Goal: Book appointment/travel/reservation

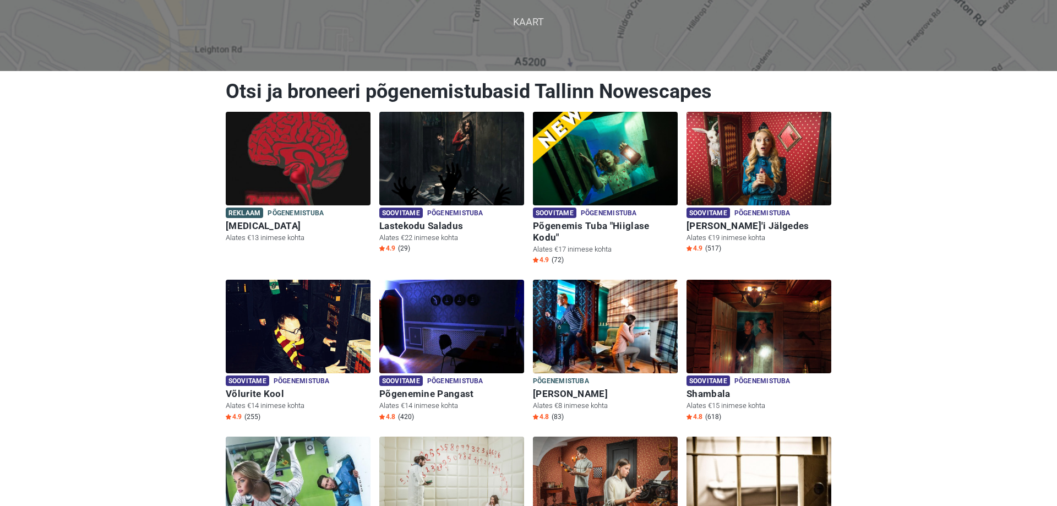
scroll to position [112, 0]
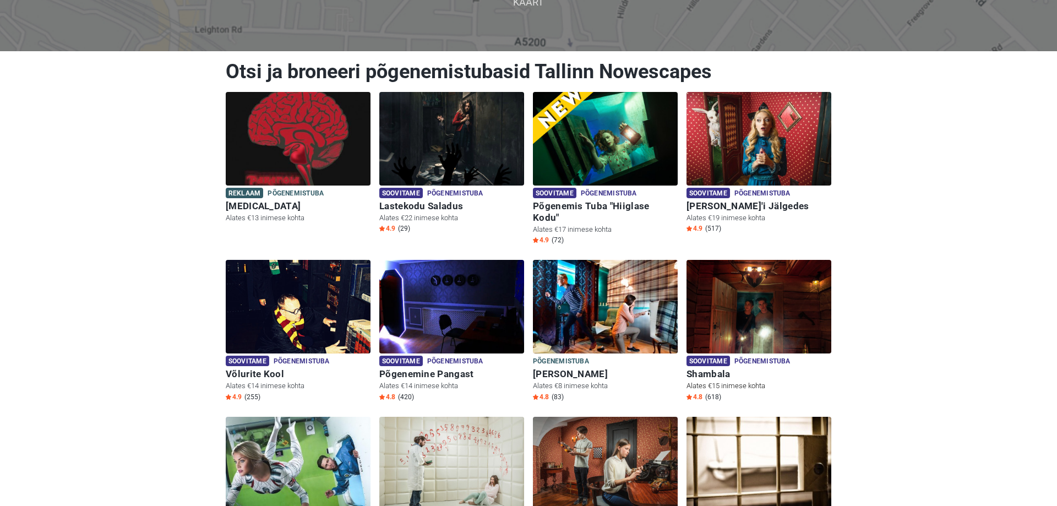
click at [777, 312] on img at bounding box center [759, 307] width 145 height 94
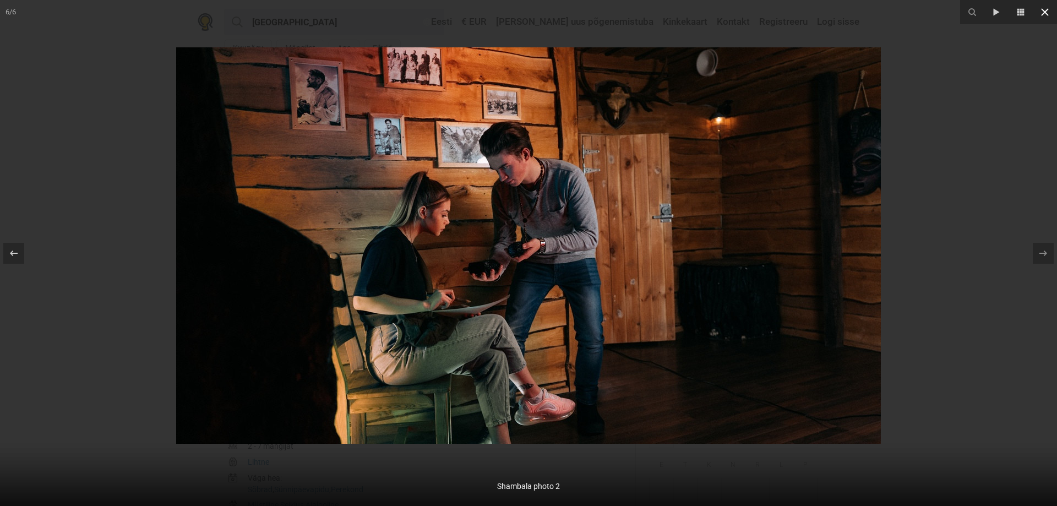
click at [1047, 14] on icon at bounding box center [1045, 12] width 8 height 8
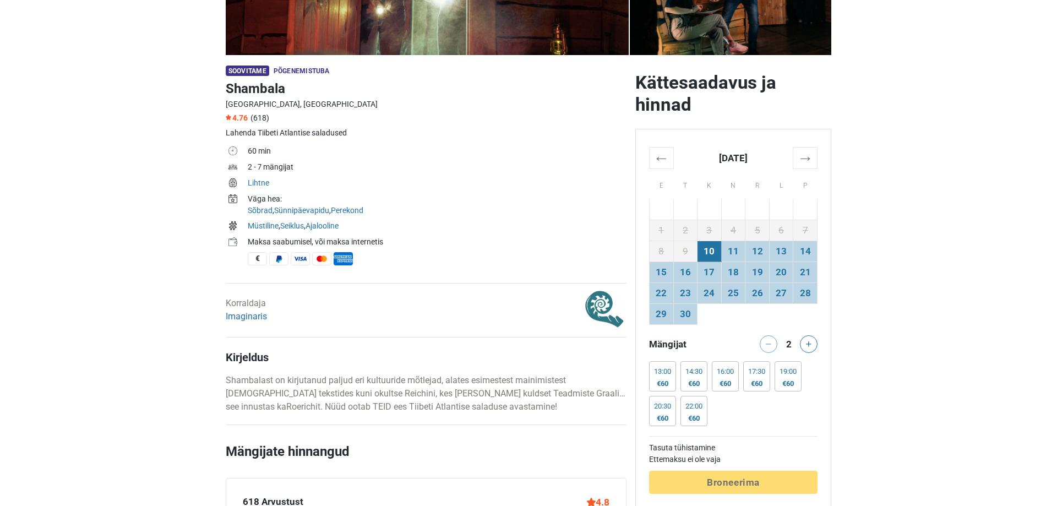
scroll to position [281, 0]
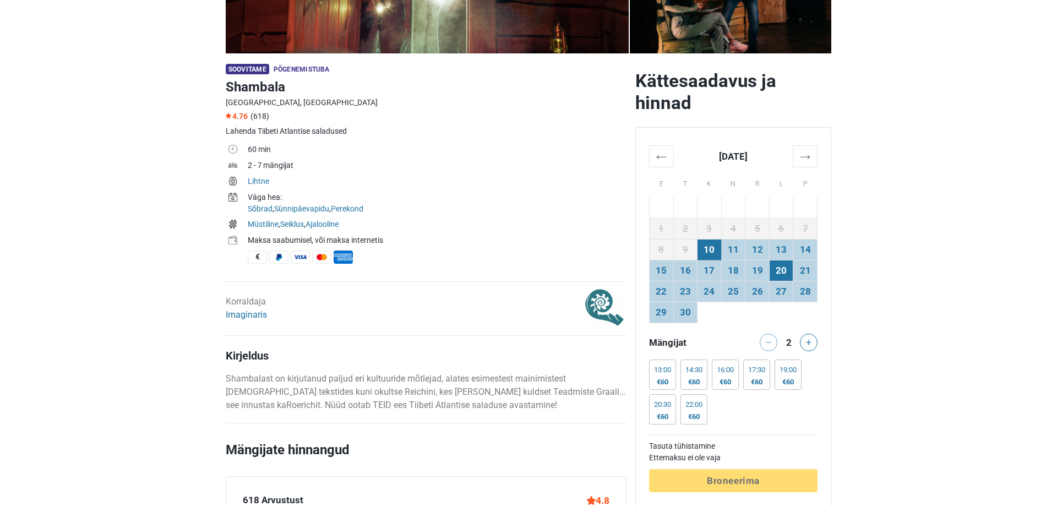
click at [786, 272] on td "20" at bounding box center [781, 270] width 24 height 21
click at [760, 385] on div "€60" at bounding box center [756, 382] width 17 height 9
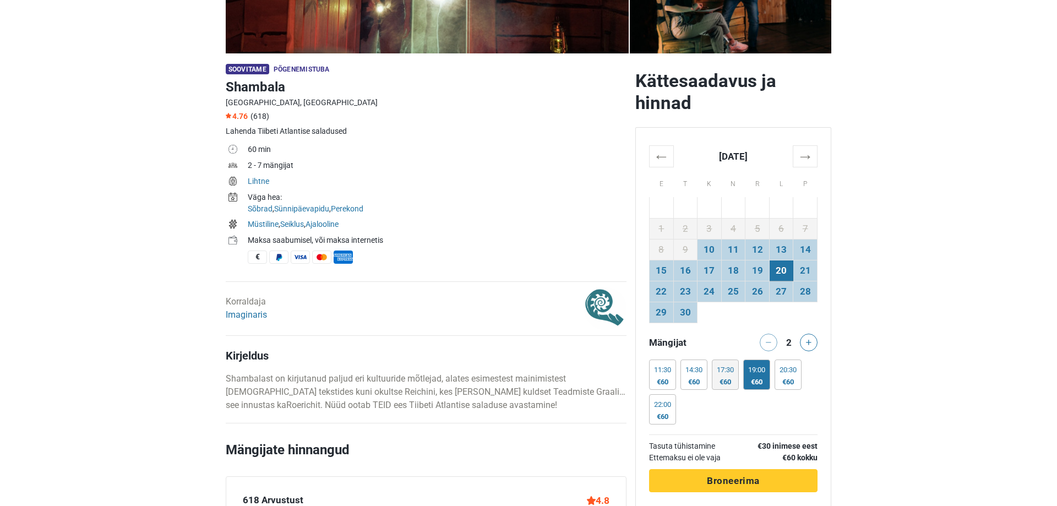
click at [739, 377] on div "17:30 €60" at bounding box center [725, 375] width 27 height 30
click at [808, 344] on icon at bounding box center [809, 343] width 6 height 6
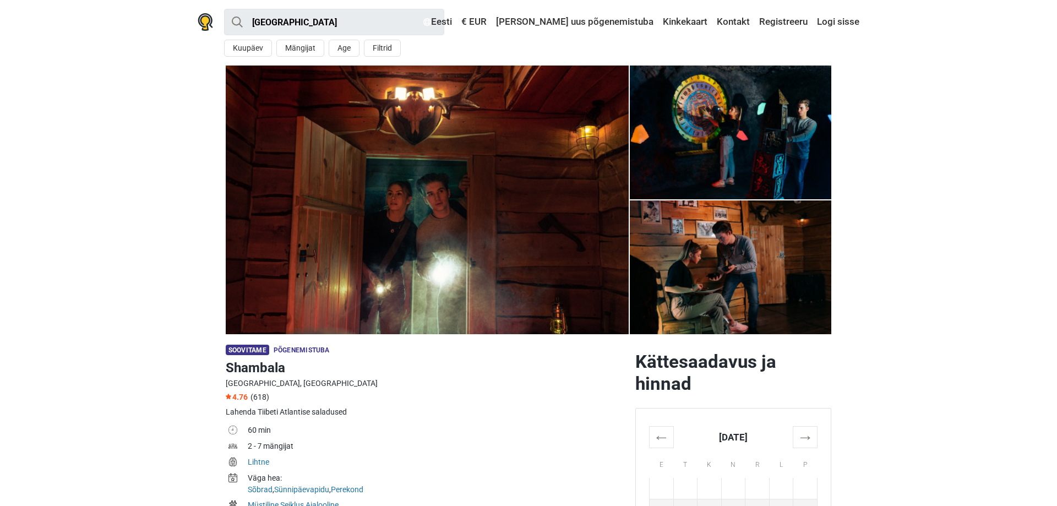
scroll to position [225, 0]
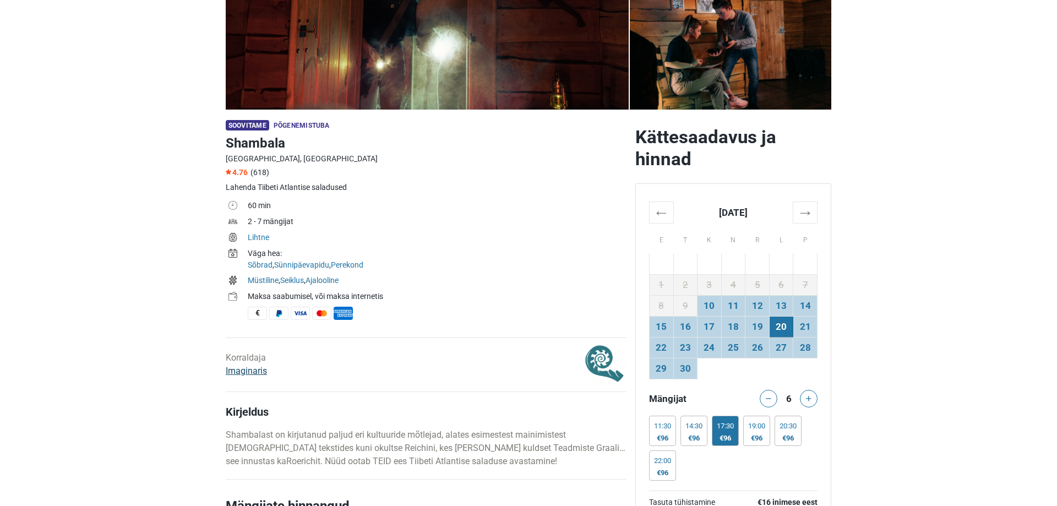
click at [258, 373] on link "Imaginaris" at bounding box center [246, 371] width 41 height 10
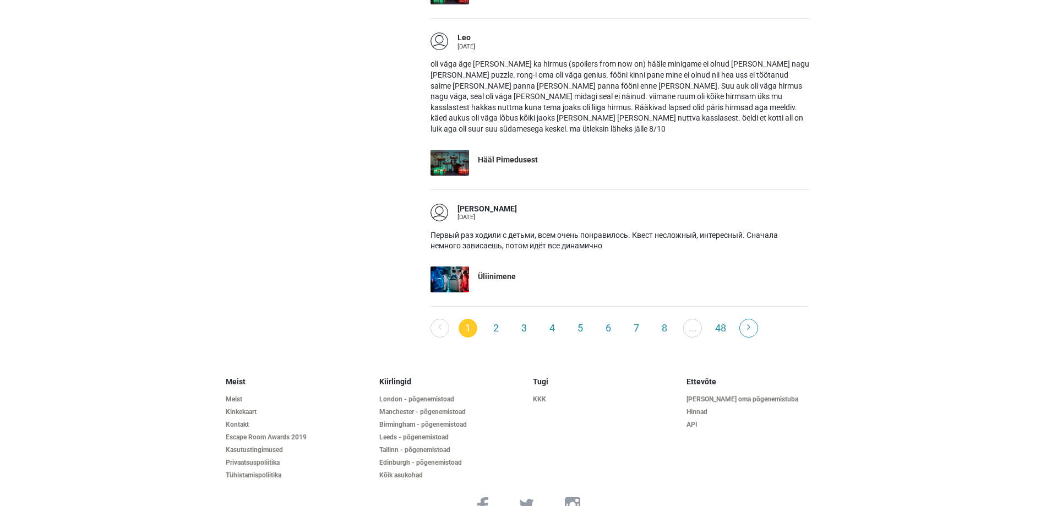
scroll to position [2302, 0]
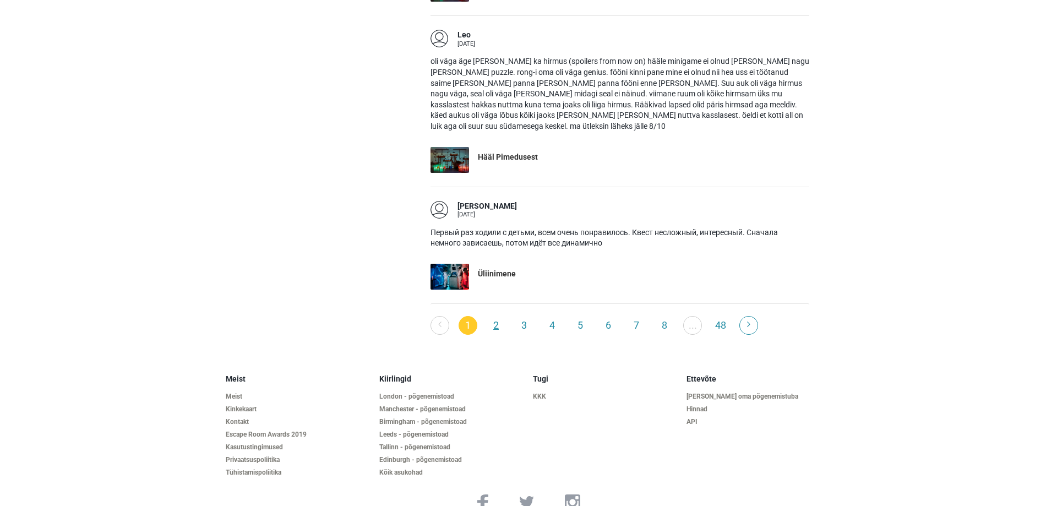
click at [499, 316] on link "2" at bounding box center [496, 325] width 19 height 19
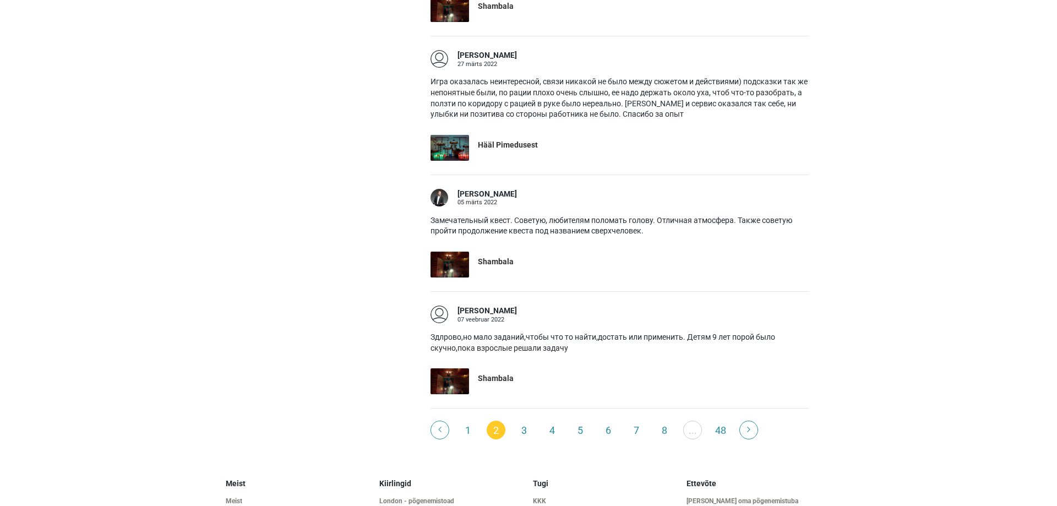
scroll to position [2078, 0]
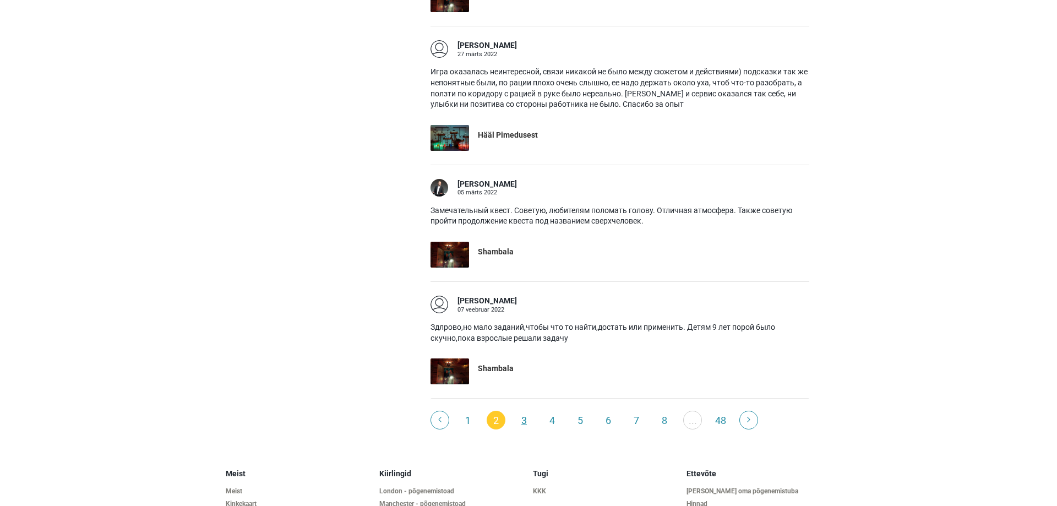
click at [524, 411] on link "3" at bounding box center [524, 420] width 19 height 19
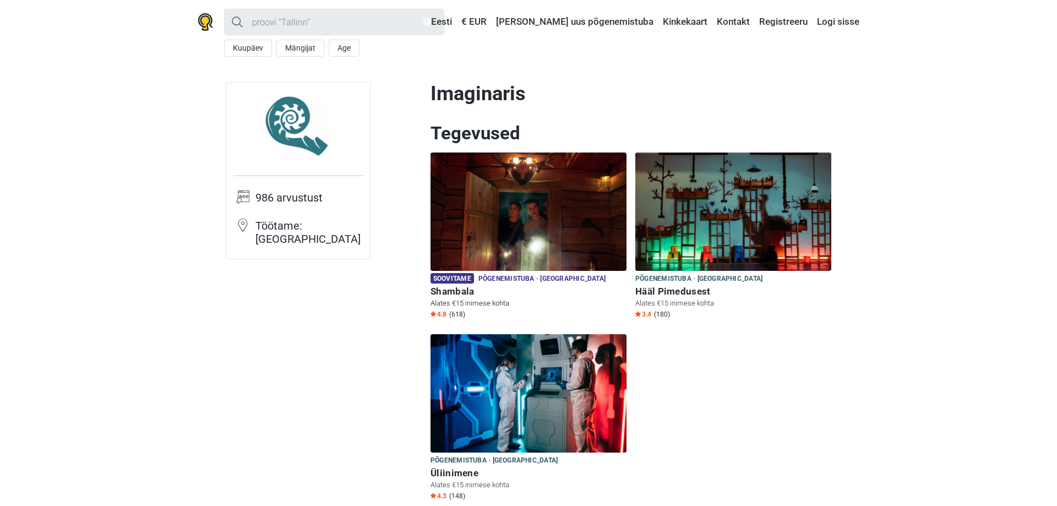
click at [548, 229] on img at bounding box center [529, 212] width 196 height 118
